Goal: Find specific page/section: Find specific page/section

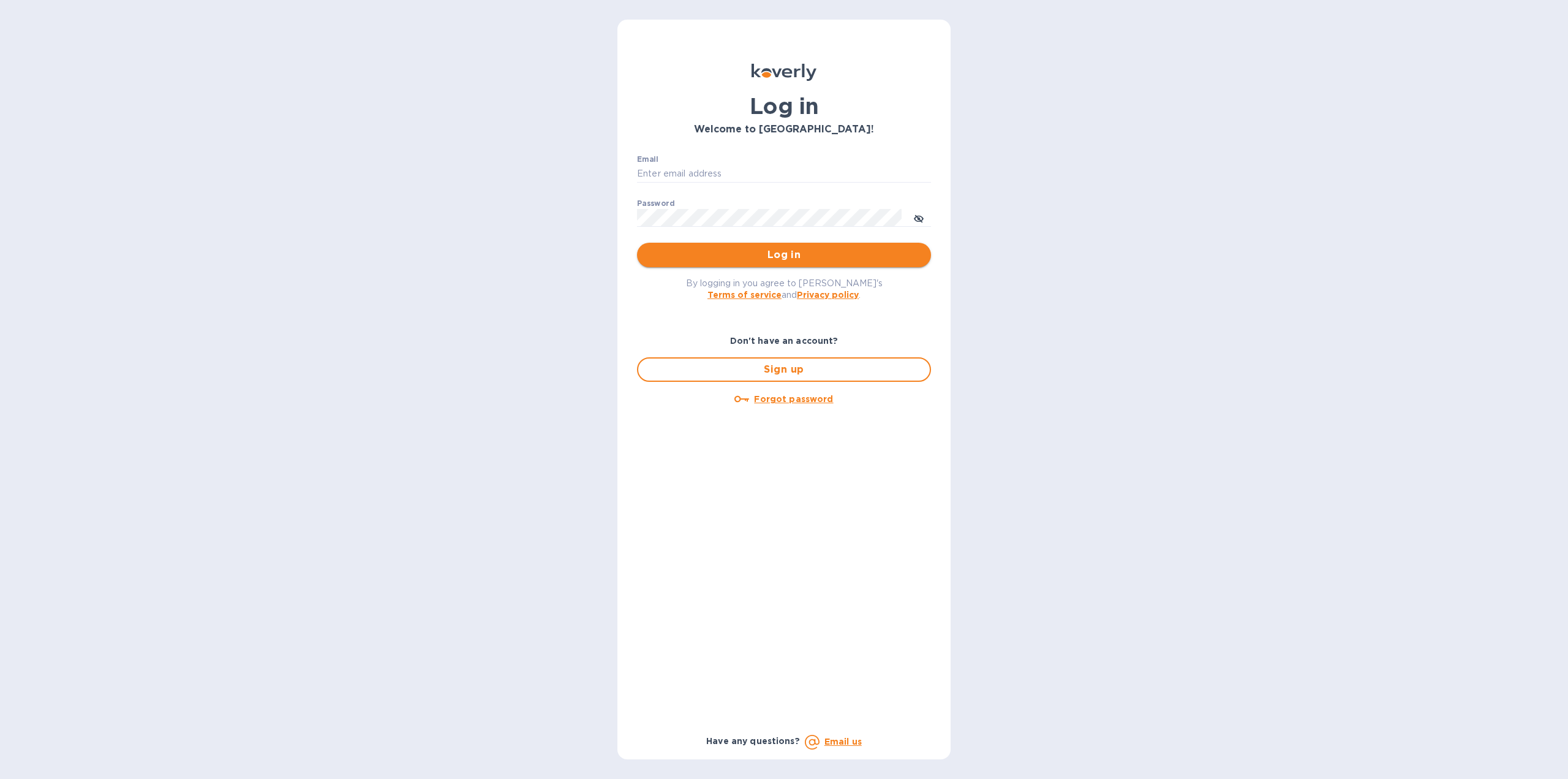
type input "igatradecredit@gmail.com"
click at [696, 264] on button "Log in" at bounding box center [783, 255] width 294 height 24
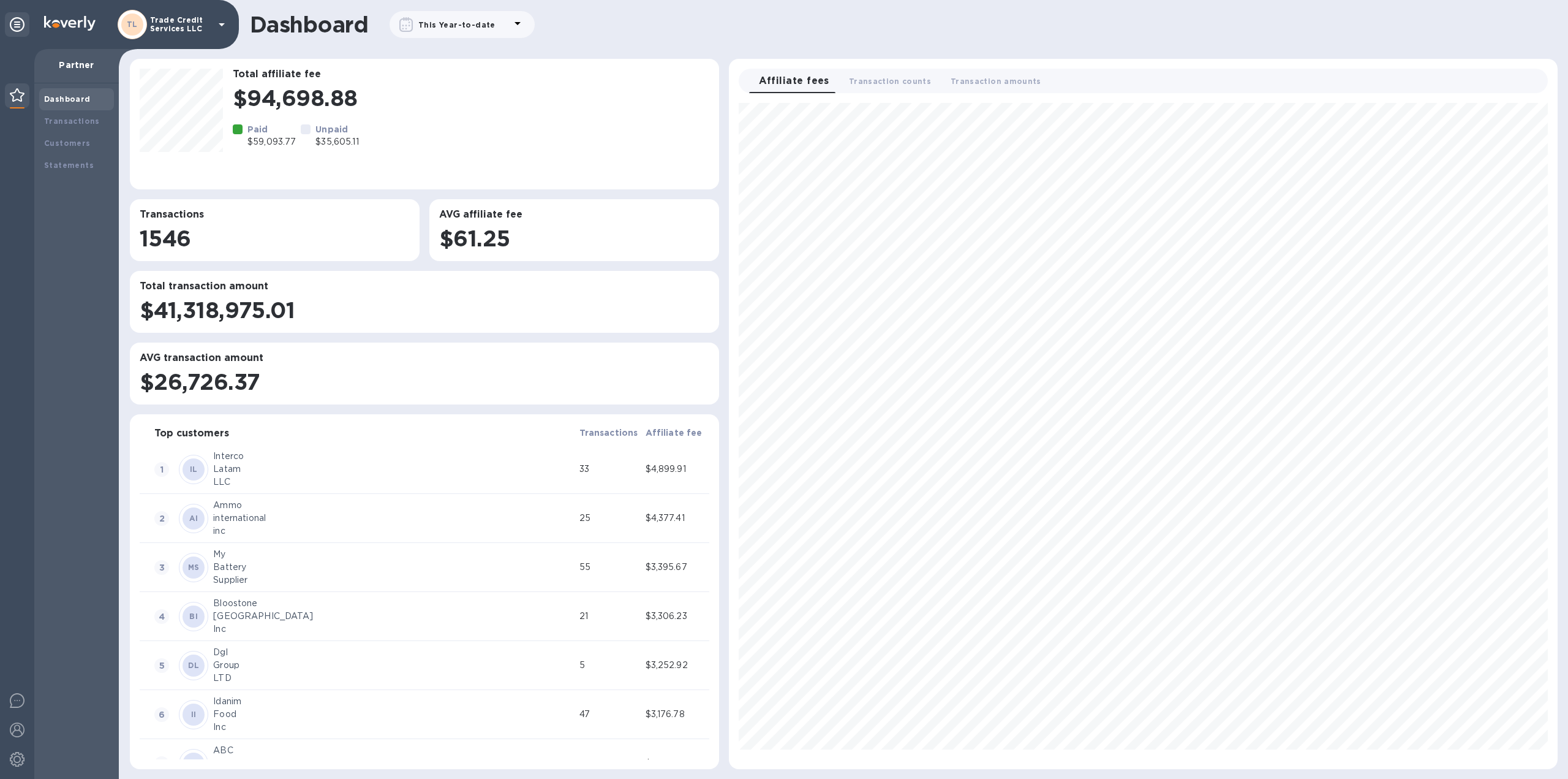
scroll to position [656, 819]
click at [76, 125] on div "Transactions" at bounding box center [76, 121] width 65 height 12
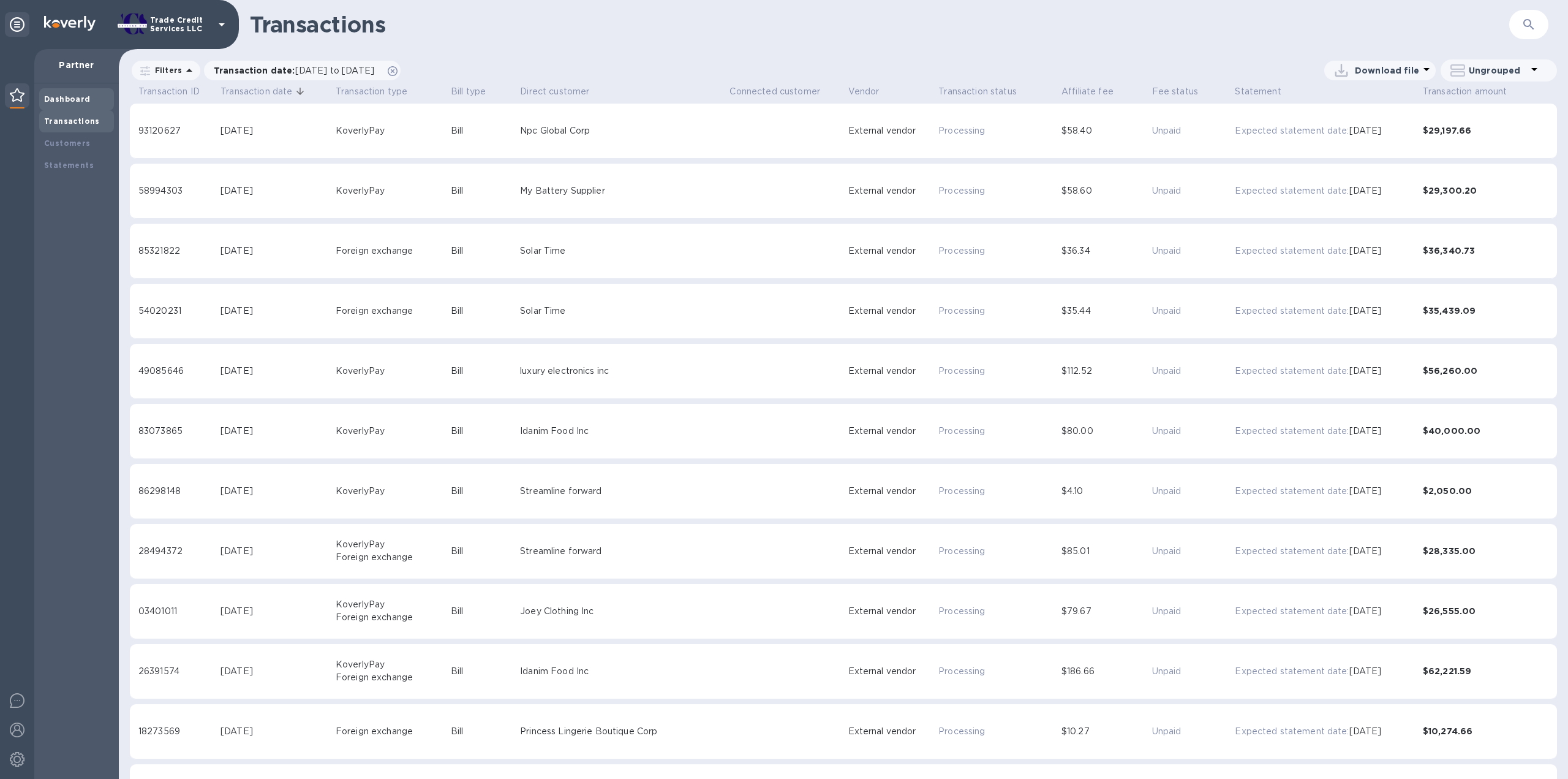
click at [76, 102] on b "Dashboard" at bounding box center [67, 99] width 47 height 9
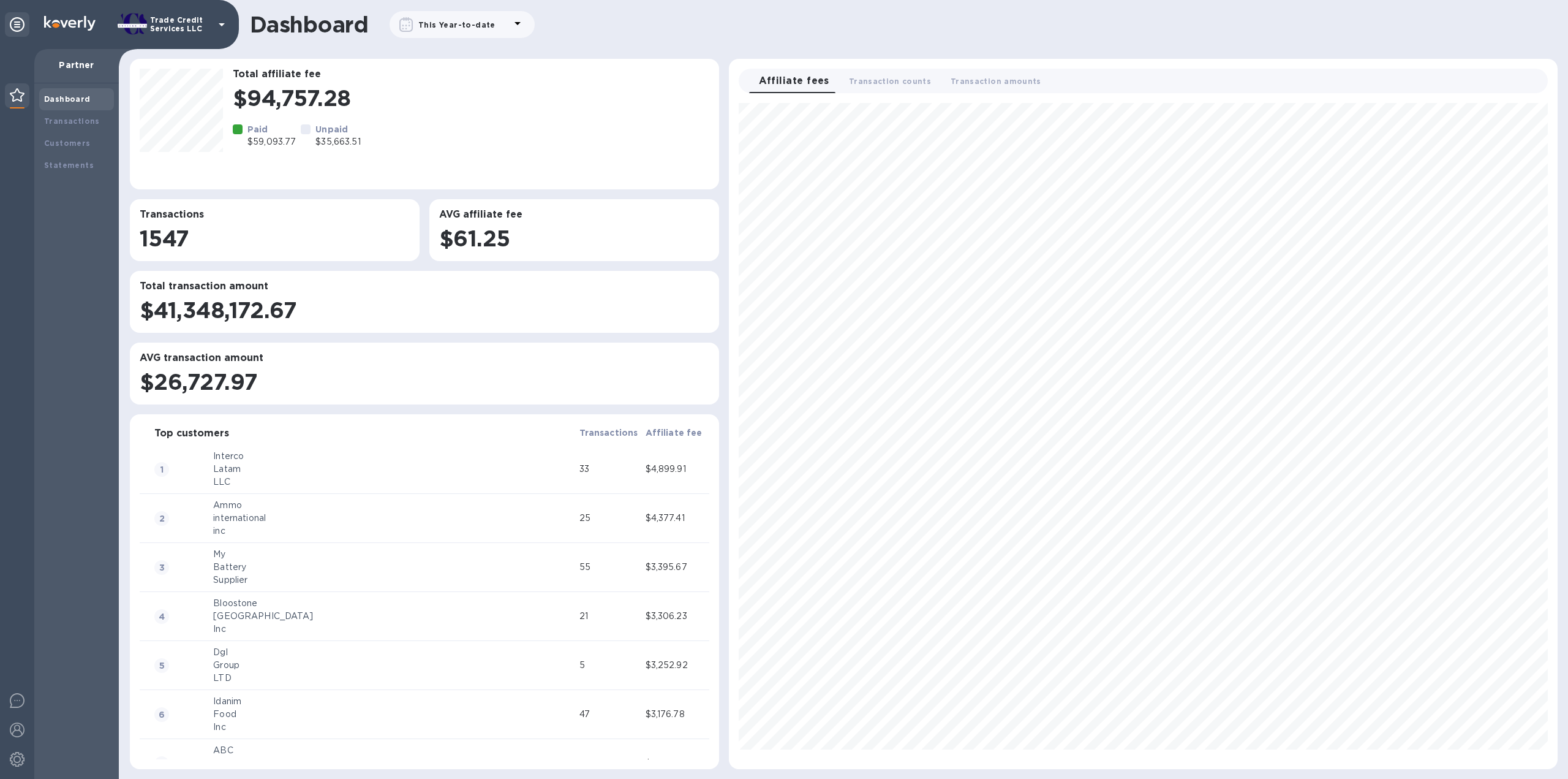
scroll to position [656, 819]
click at [71, 117] on b "Transactions" at bounding box center [72, 121] width 56 height 9
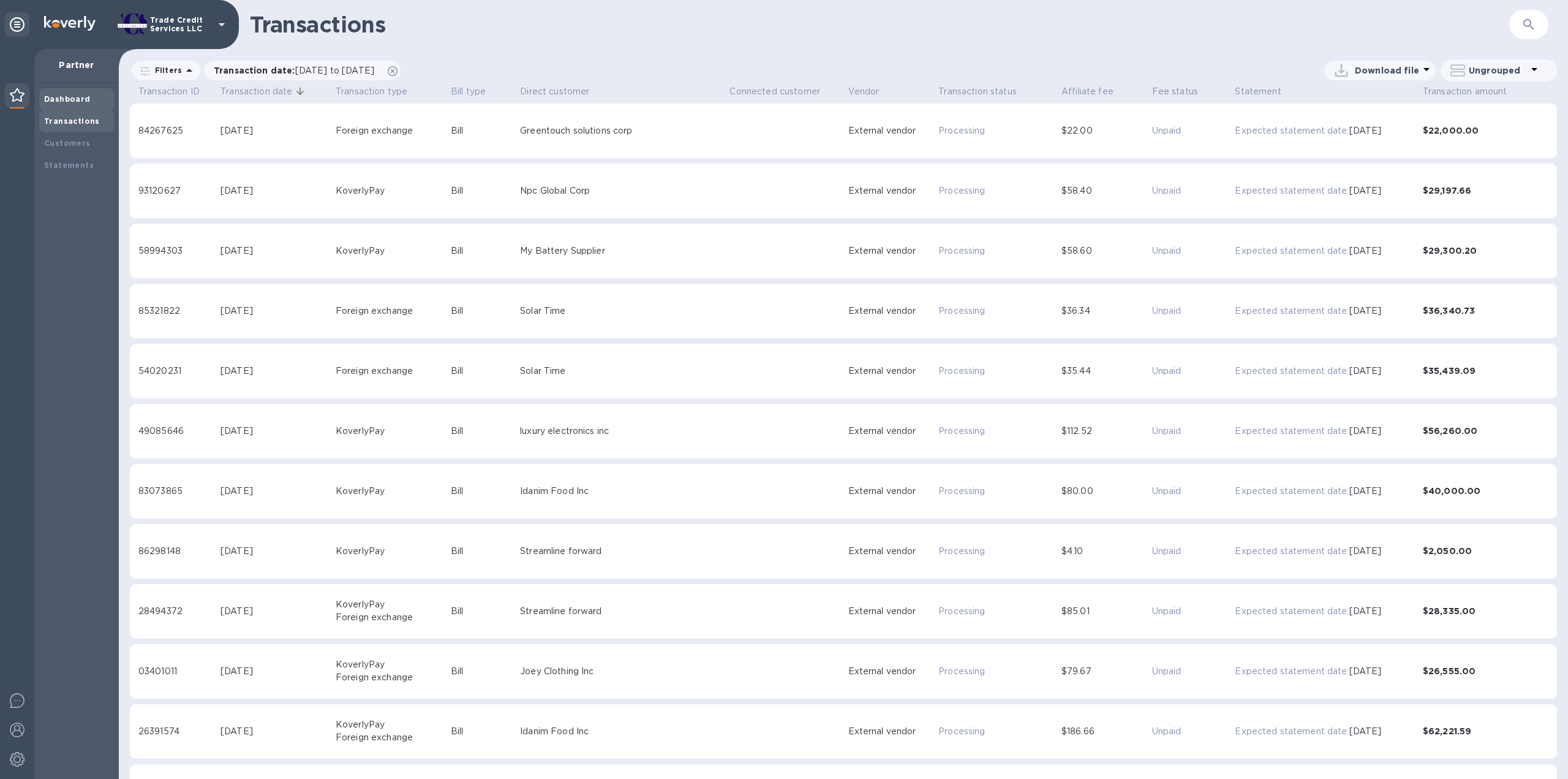
click at [72, 100] on b "Dashboard" at bounding box center [67, 99] width 47 height 9
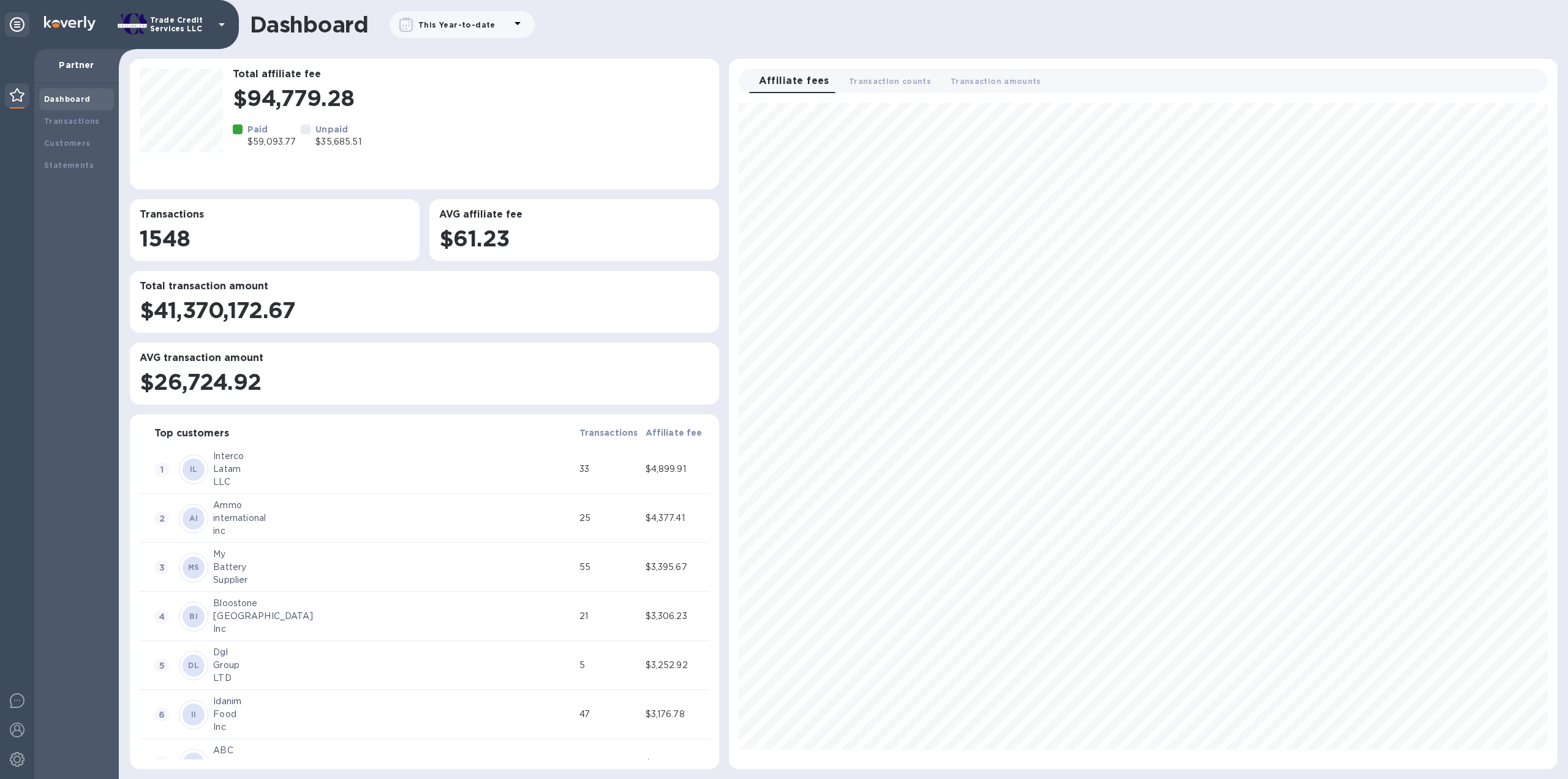
scroll to position [656, 819]
click at [69, 122] on b "Transactions" at bounding box center [72, 121] width 56 height 9
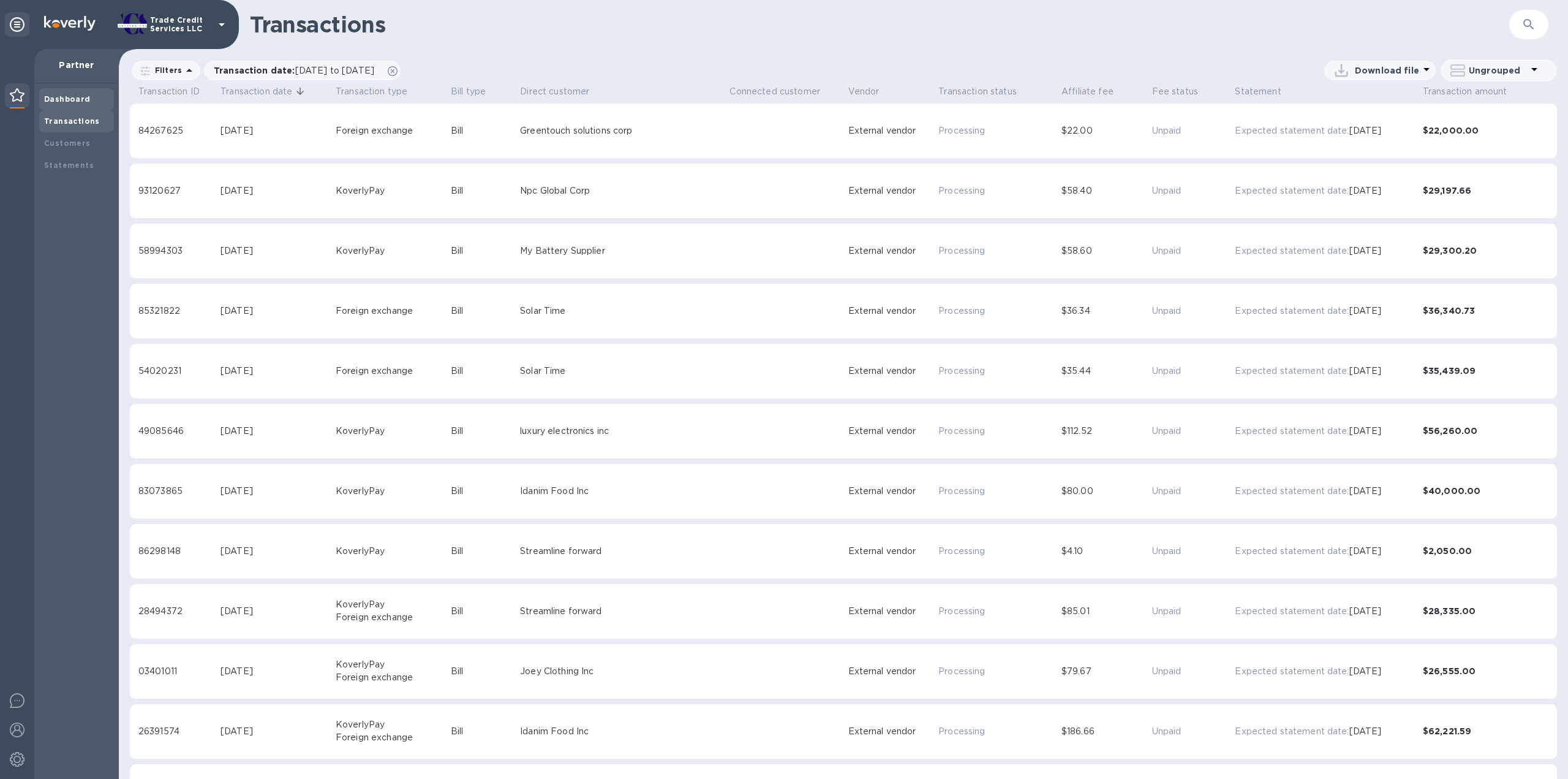
click at [79, 95] on b "Dashboard" at bounding box center [67, 99] width 47 height 9
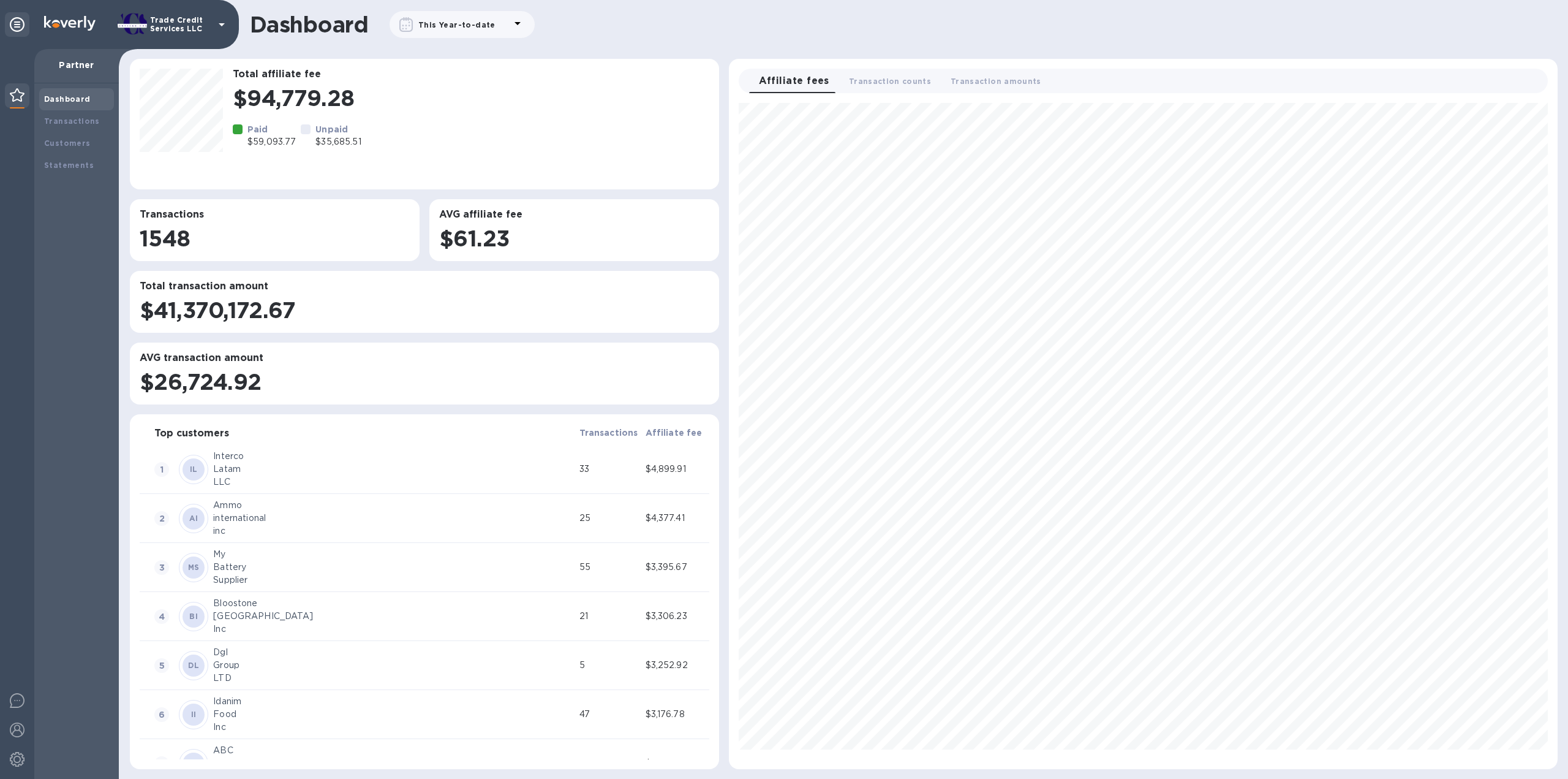
scroll to position [656, 819]
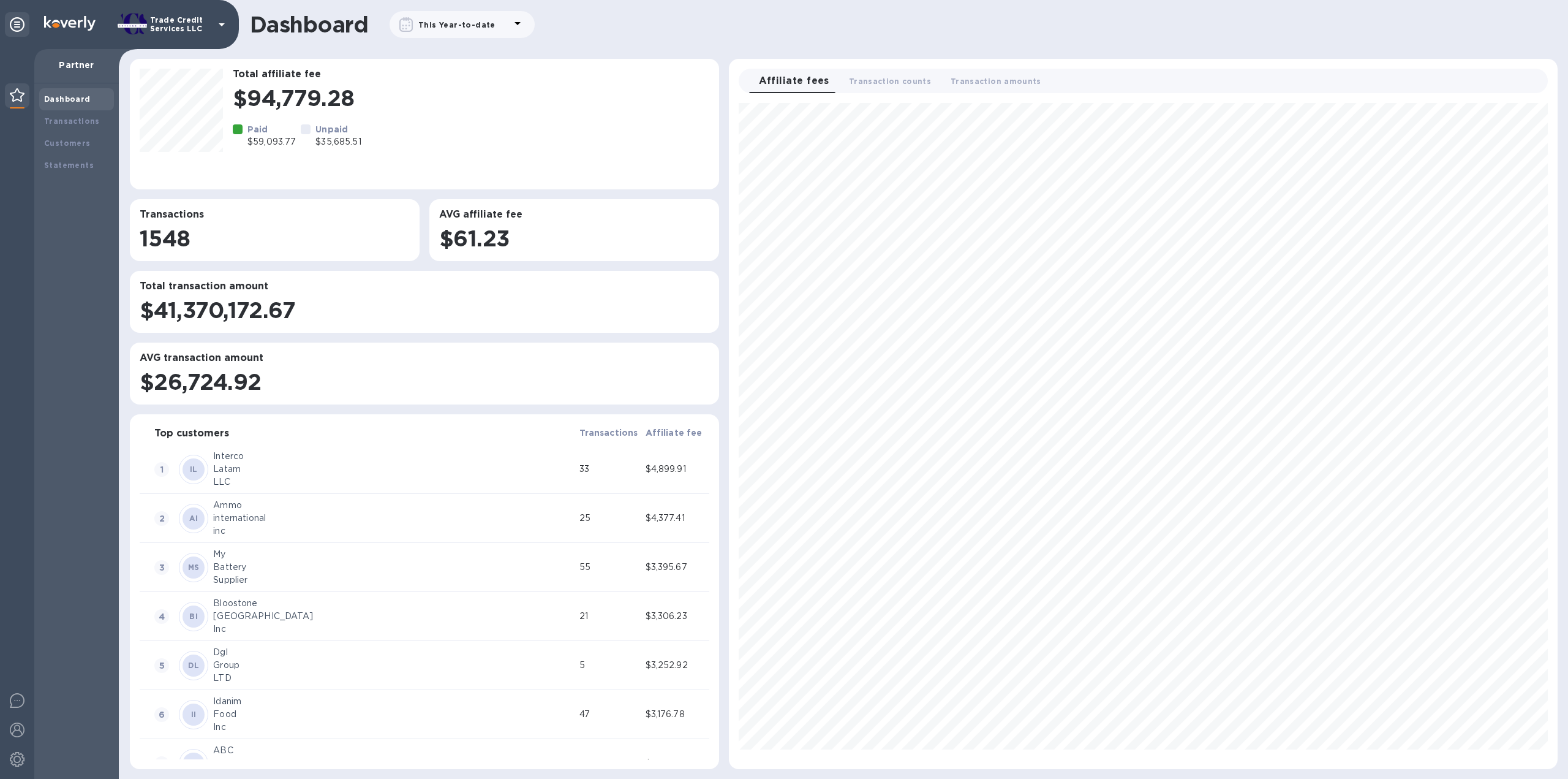
scroll to position [656, 819]
click at [88, 119] on b "Transactions" at bounding box center [72, 121] width 56 height 9
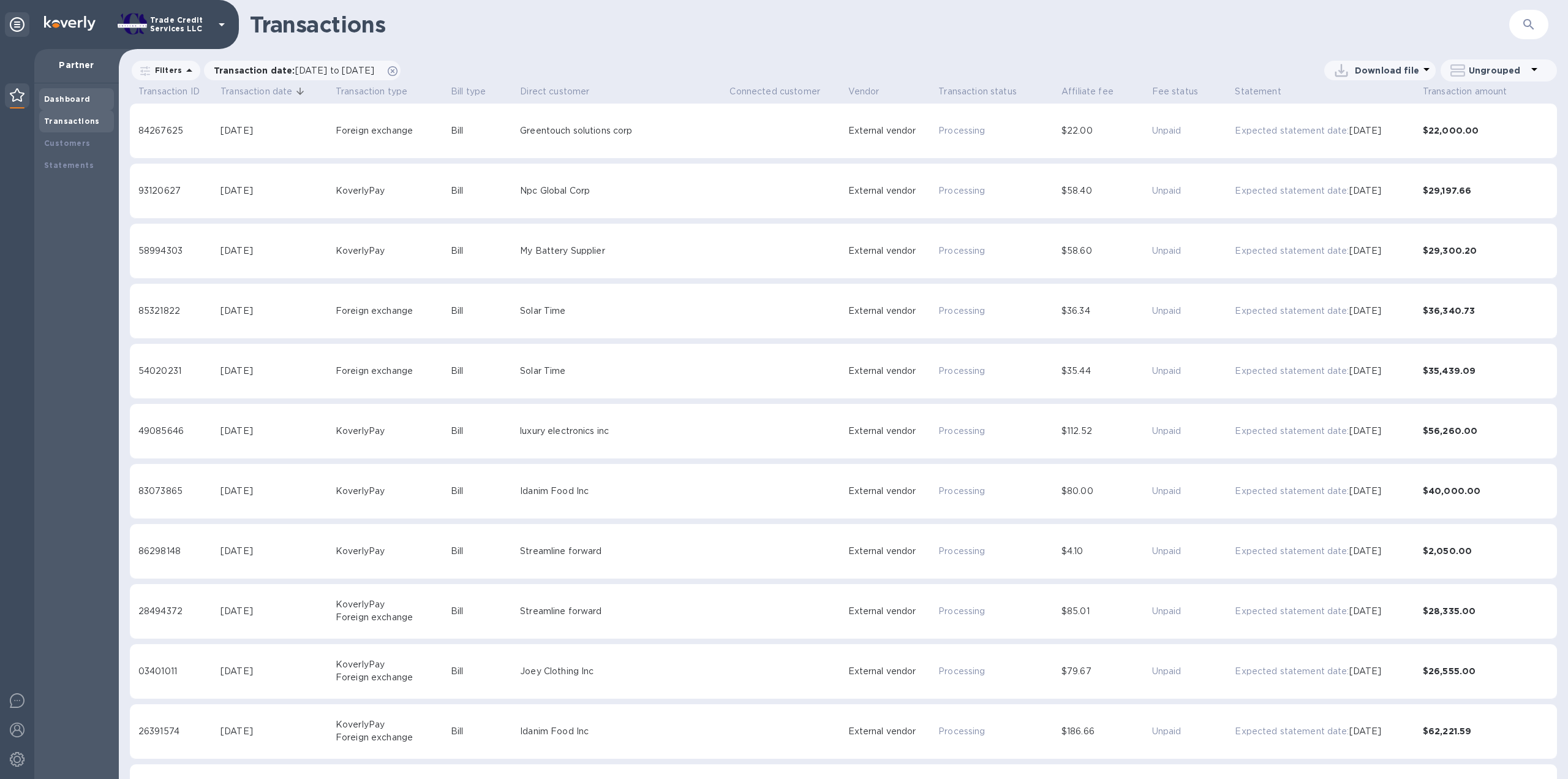
click at [71, 89] on div "Dashboard" at bounding box center [76, 99] width 75 height 22
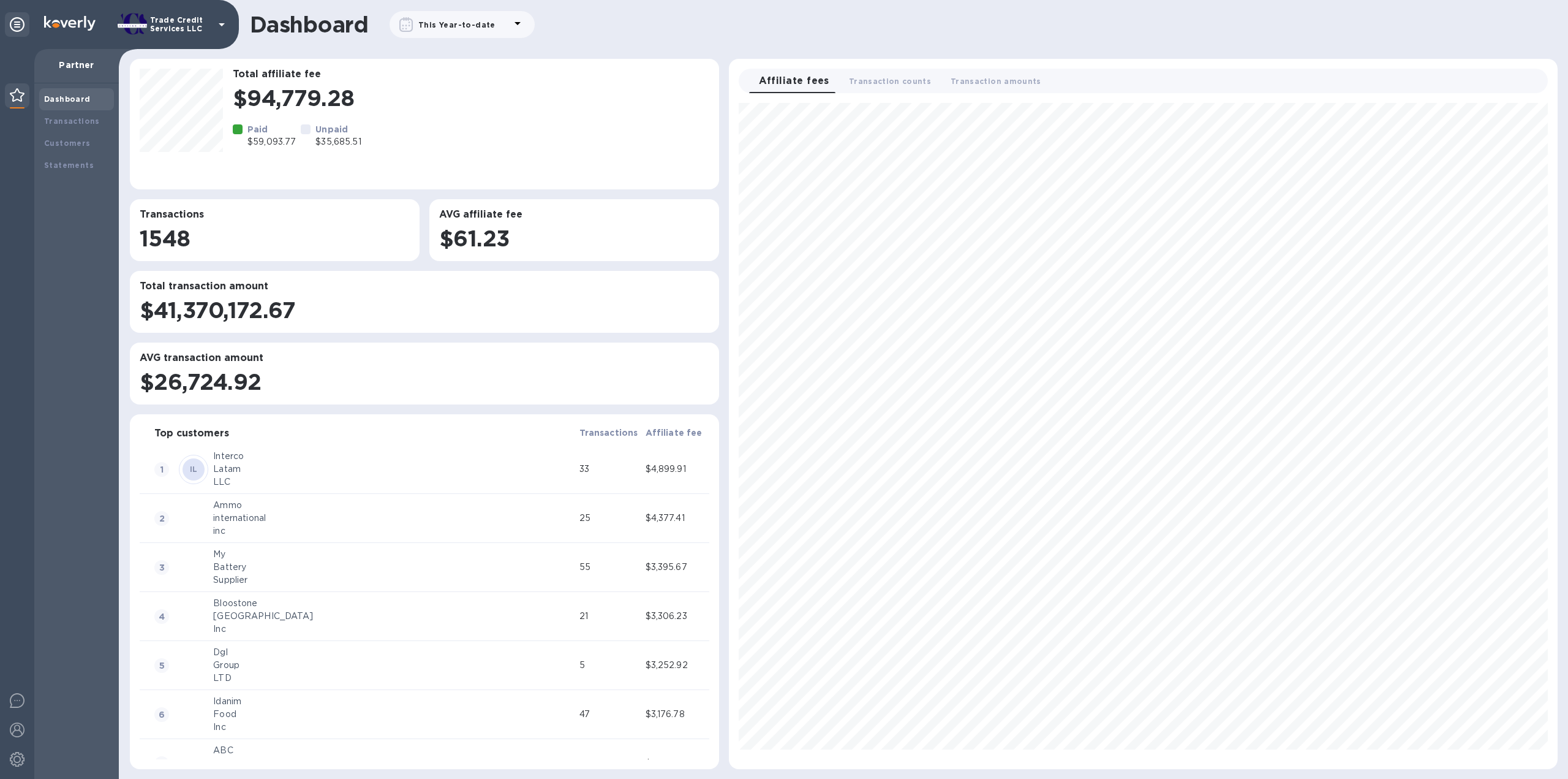
scroll to position [656, 819]
drag, startPoint x: 28, startPoint y: 104, endPoint x: 24, endPoint y: 87, distance: 17.5
click at [27, 102] on div at bounding box center [17, 96] width 24 height 26
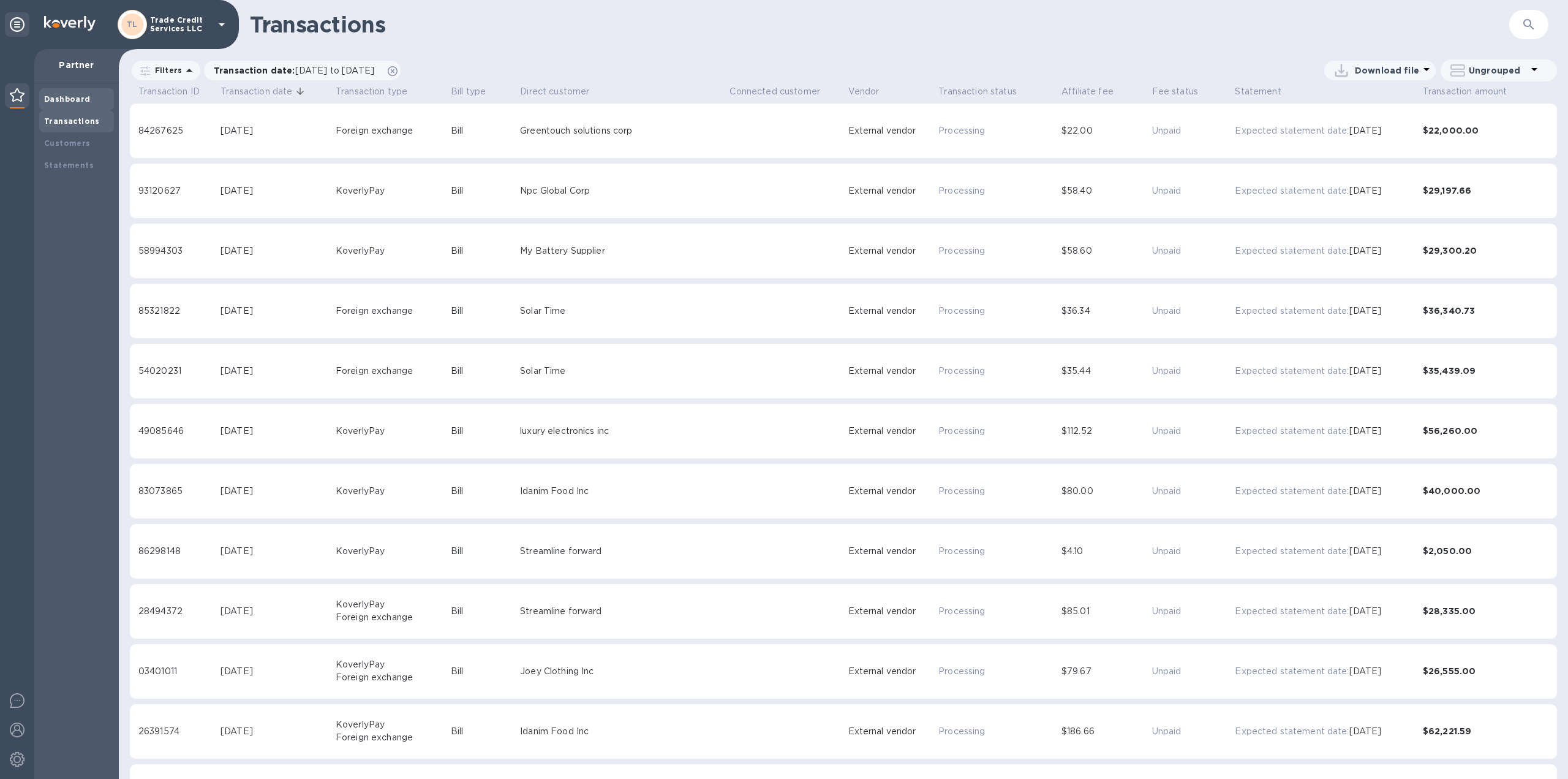
click at [82, 106] on div "Dashboard" at bounding box center [76, 99] width 75 height 22
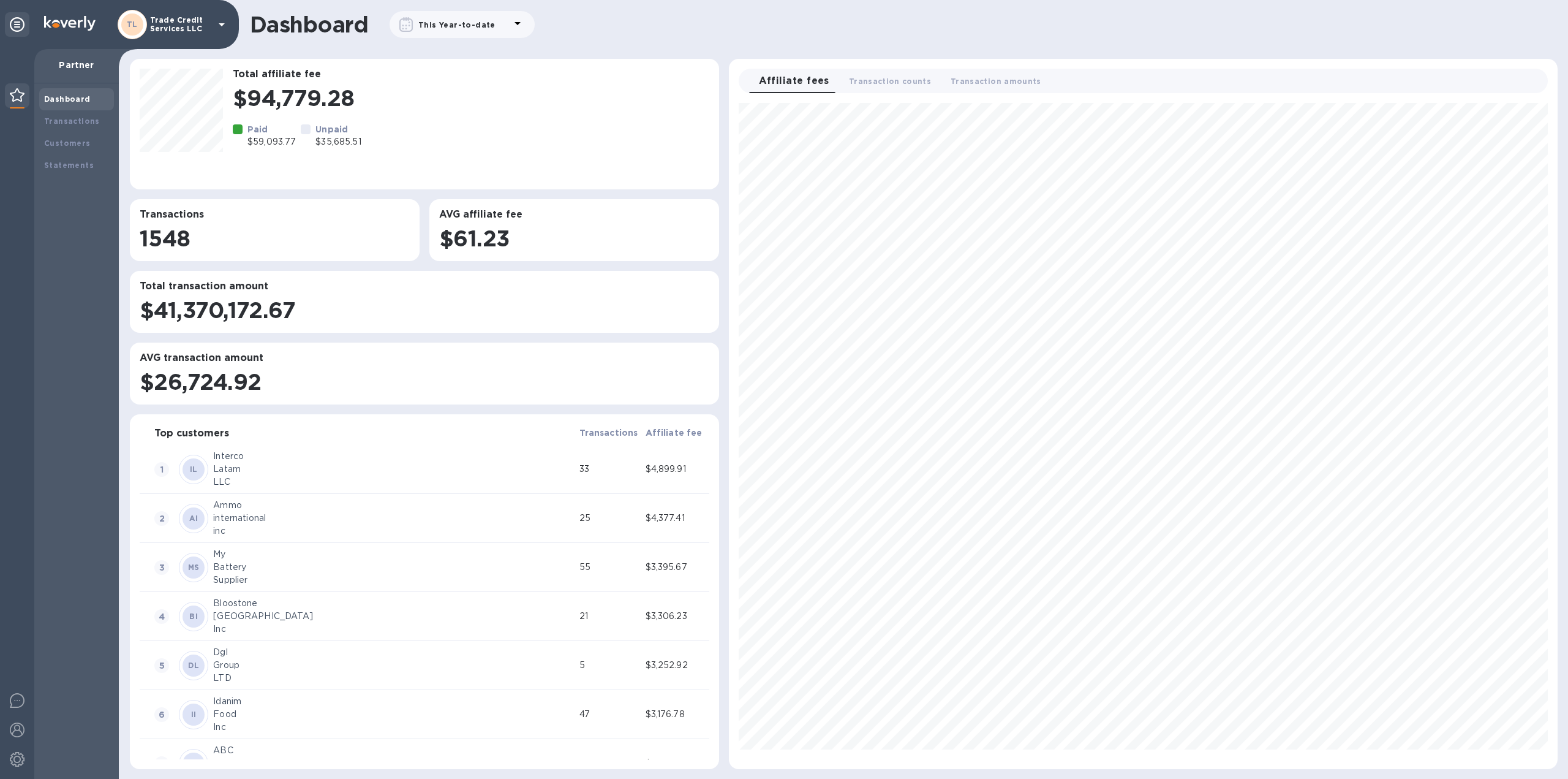
scroll to position [656, 819]
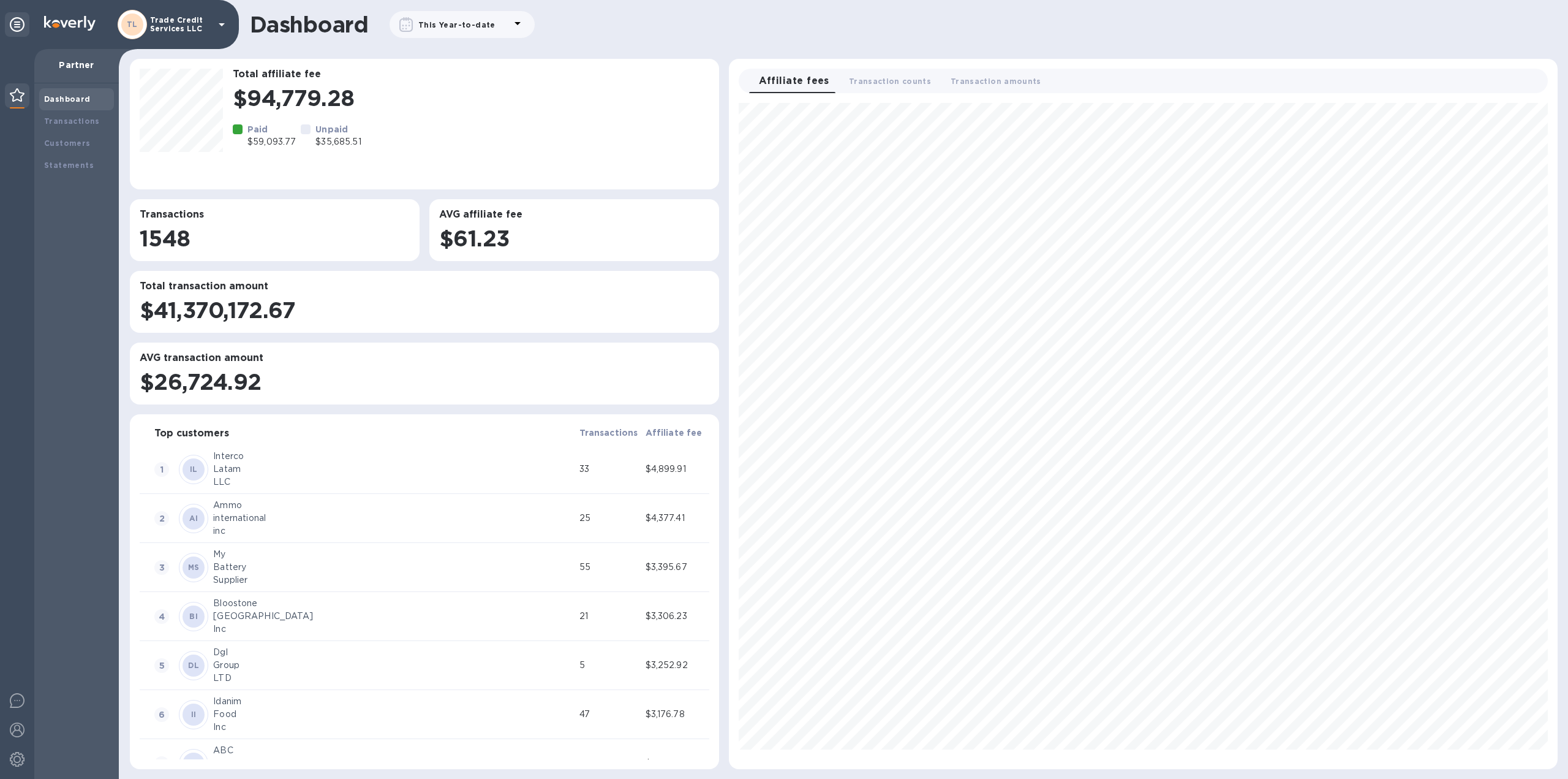
scroll to position [656, 819]
